Goal: Task Accomplishment & Management: Use online tool/utility

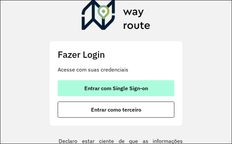
click at [130, 86] on span "Entrar com Single Sign-on" at bounding box center [116, 87] width 64 height 5
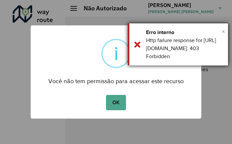
click at [223, 31] on span "×" at bounding box center [222, 31] width 3 height 10
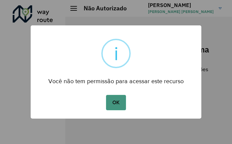
click at [112, 99] on button "OK" at bounding box center [116, 102] width 20 height 15
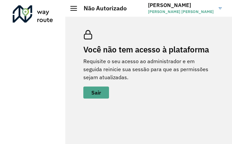
click at [75, 9] on div at bounding box center [73, 8] width 7 height 5
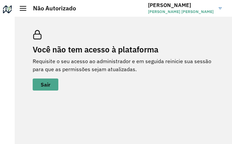
click at [217, 11] on link "[PERSON_NAME] [PERSON_NAME] [PERSON_NAME]" at bounding box center [187, 8] width 79 height 17
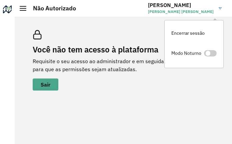
click at [217, 11] on link "[PERSON_NAME] [PERSON_NAME] [PERSON_NAME]" at bounding box center [187, 8] width 79 height 17
